Goal: Information Seeking & Learning: Learn about a topic

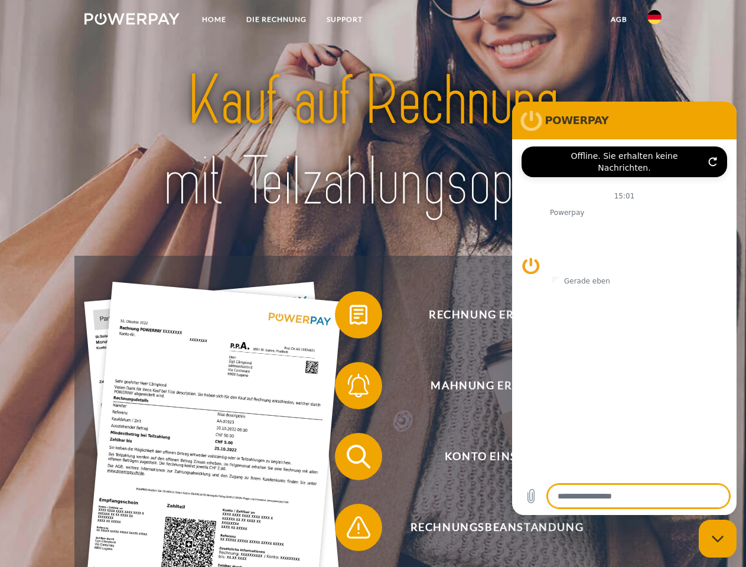
click at [132, 21] on img at bounding box center [131, 19] width 95 height 12
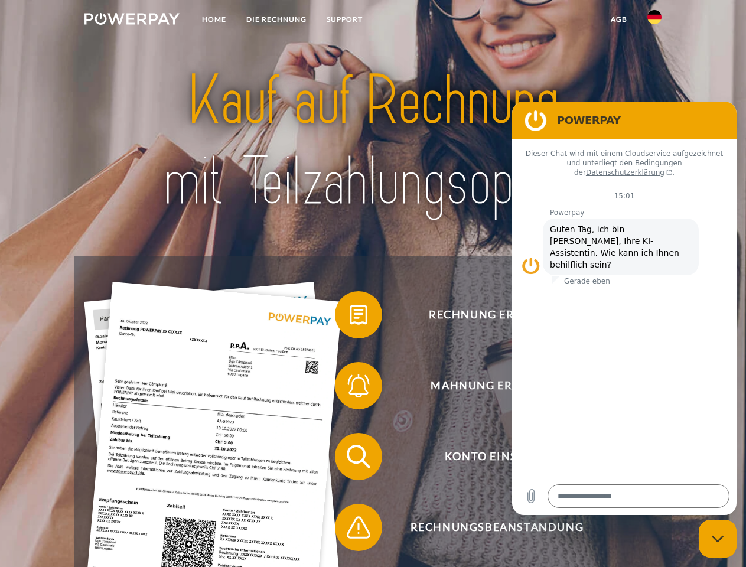
click at [654, 21] on img at bounding box center [654, 17] width 14 height 14
click at [618, 19] on link "agb" at bounding box center [618, 19] width 37 height 21
click at [350, 317] on span at bounding box center [340, 314] width 59 height 59
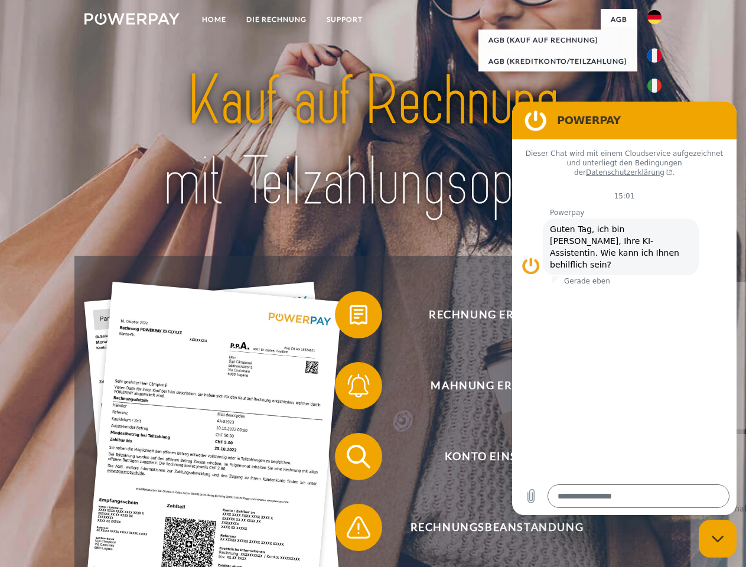
click at [350, 388] on div "Rechnung erhalten? Mahnung erhalten? Konto einsehen" at bounding box center [372, 492] width 596 height 472
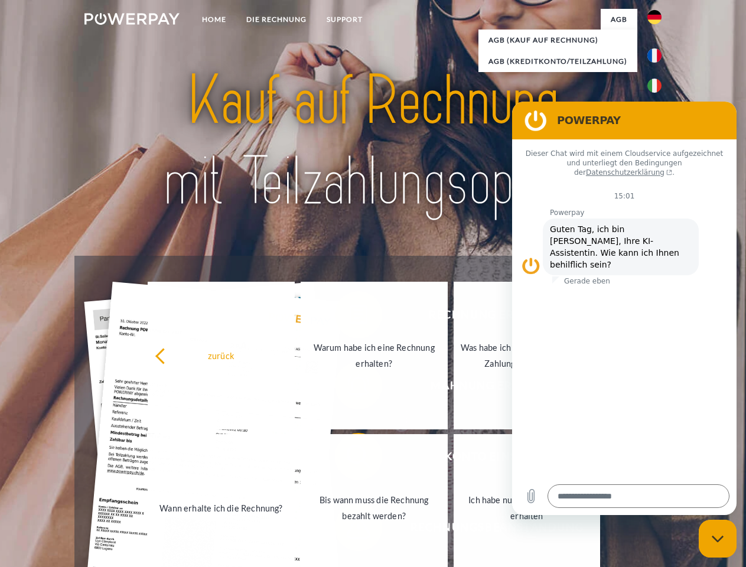
click at [350, 459] on link "Bis wann muss die Rechnung bezahlt werden?" at bounding box center [374, 508] width 147 height 148
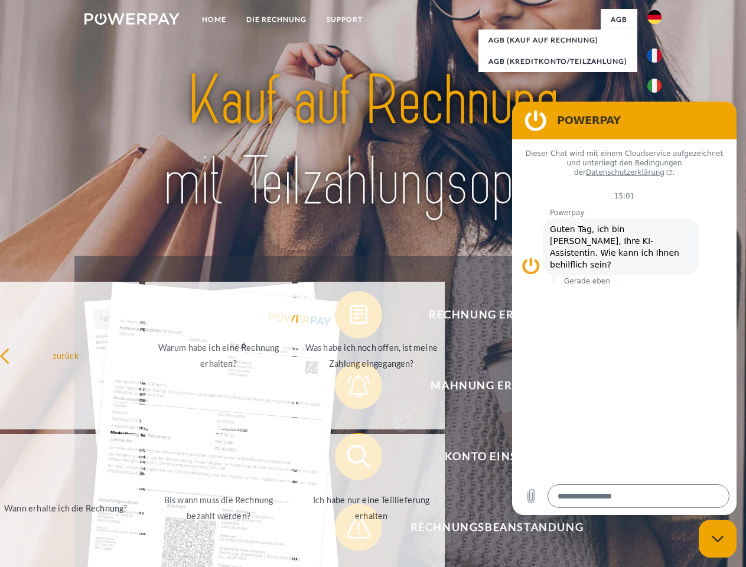
click at [350, 530] on span at bounding box center [340, 527] width 59 height 59
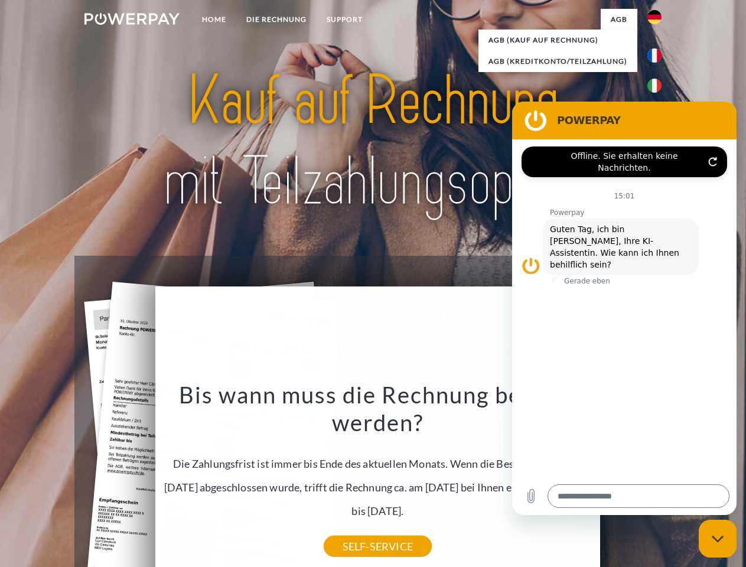
click at [717, 538] on icon "Messaging-Fenster schließen" at bounding box center [717, 539] width 12 height 8
type textarea "*"
